Goal: Task Accomplishment & Management: Manage account settings

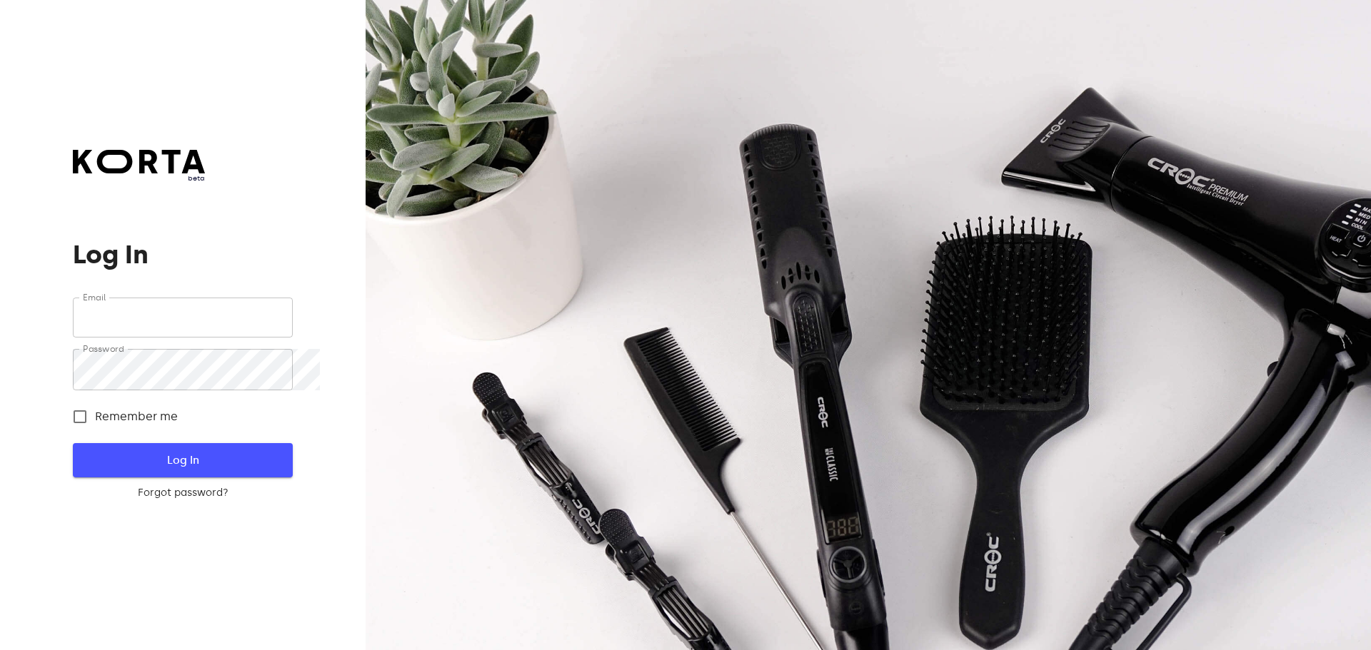
type input "[EMAIL_ADDRESS][DOMAIN_NAME]"
click at [187, 463] on span "Log In" at bounding box center [182, 460] width 173 height 19
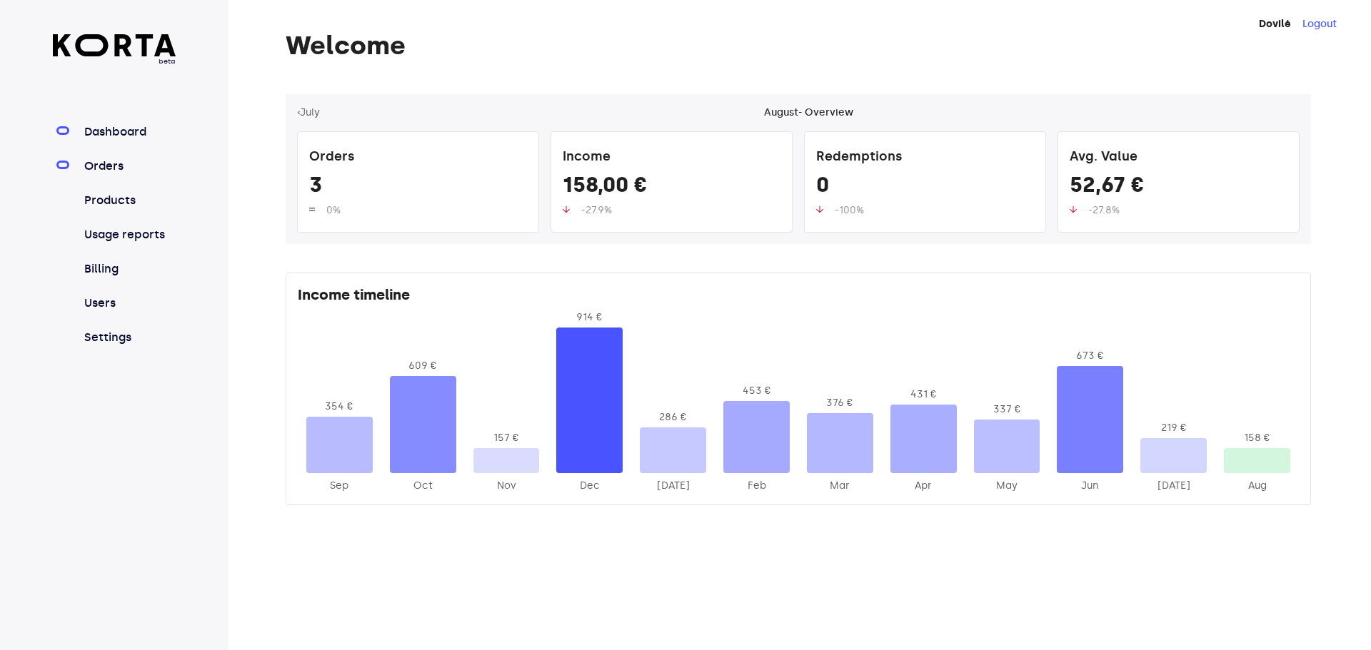
click at [139, 175] on link "Orders" at bounding box center [128, 166] width 95 height 17
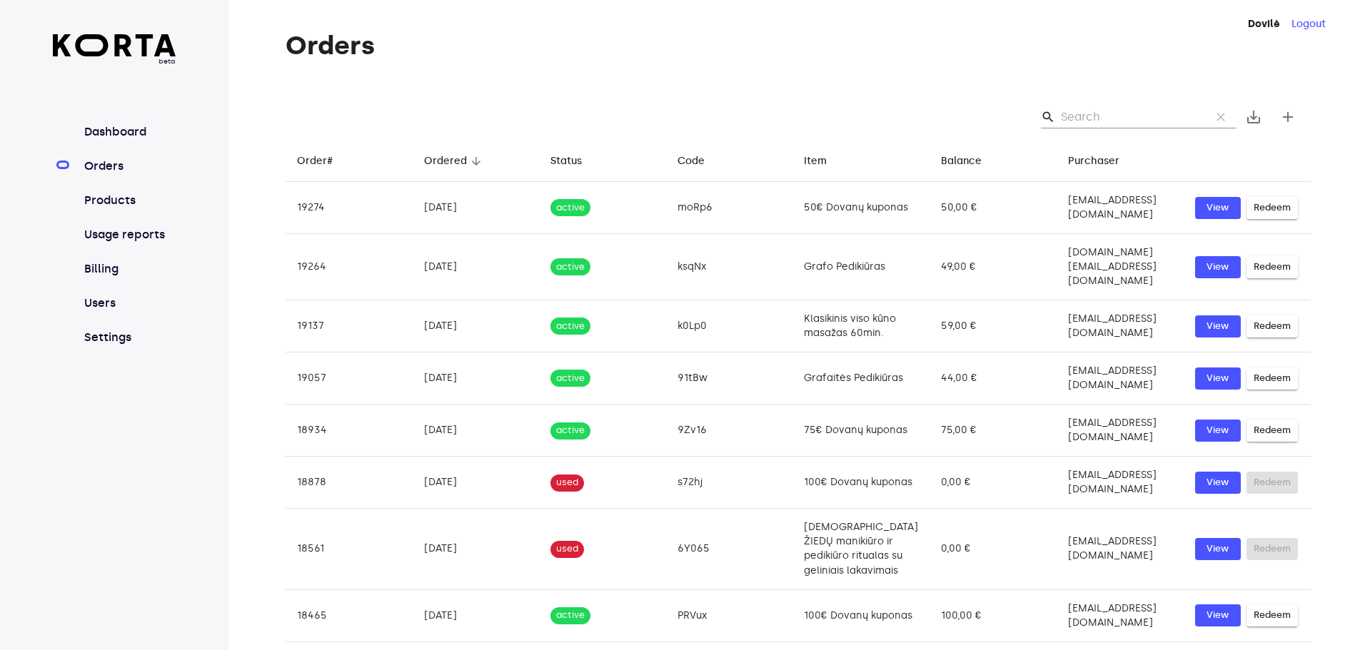
click at [1097, 126] on input "Search" at bounding box center [1130, 117] width 139 height 23
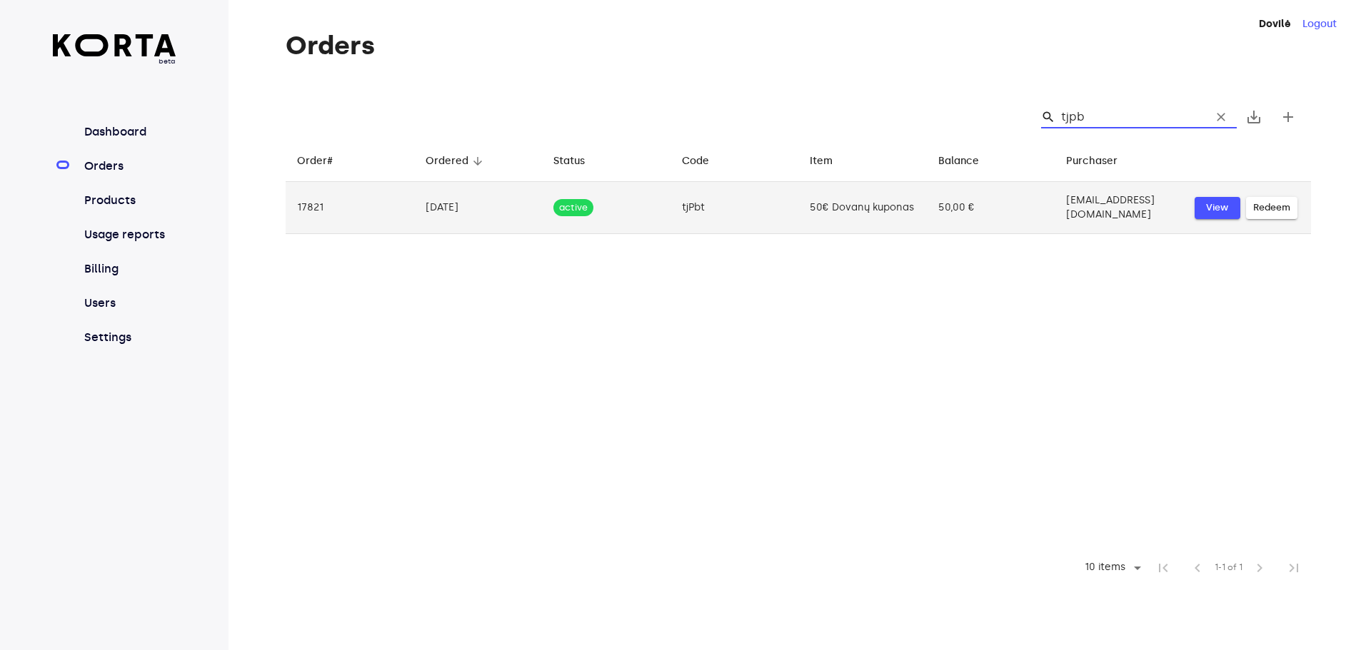
type input "tjpb"
click at [1233, 216] on span "View" at bounding box center [1217, 208] width 31 height 16
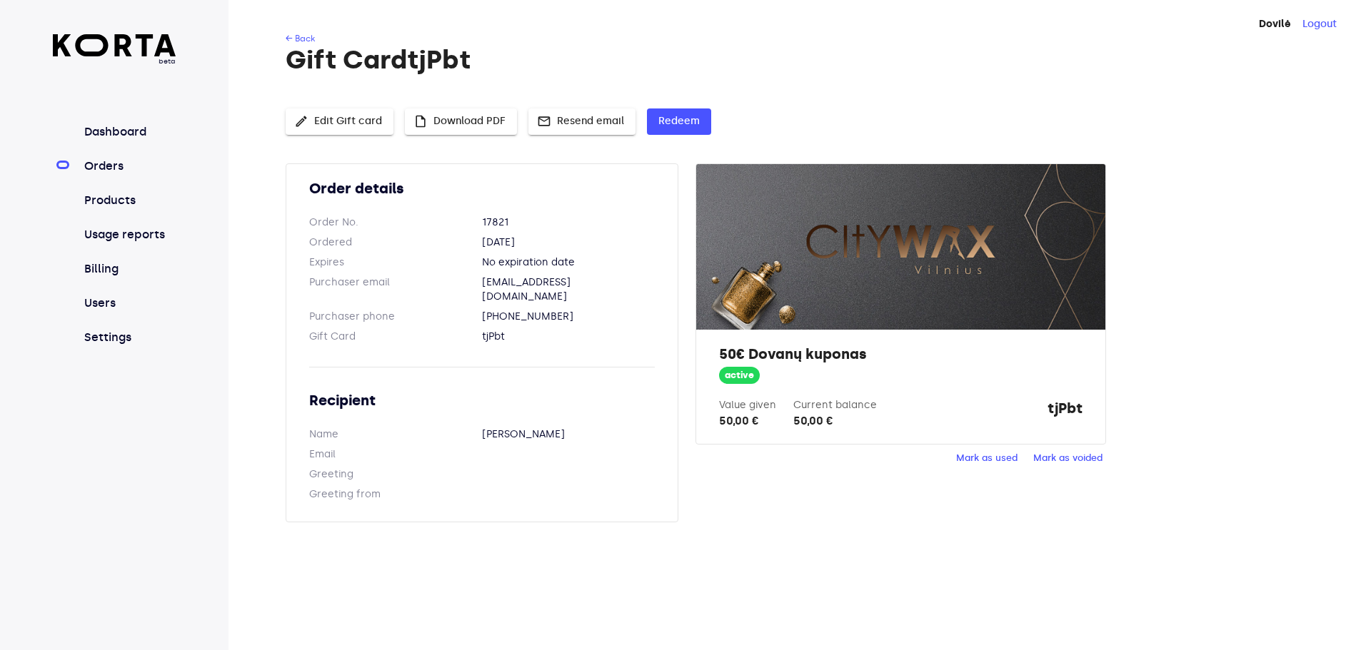
click at [991, 467] on span "Mark as used" at bounding box center [986, 459] width 61 height 16
